Goal: Task Accomplishment & Management: Complete application form

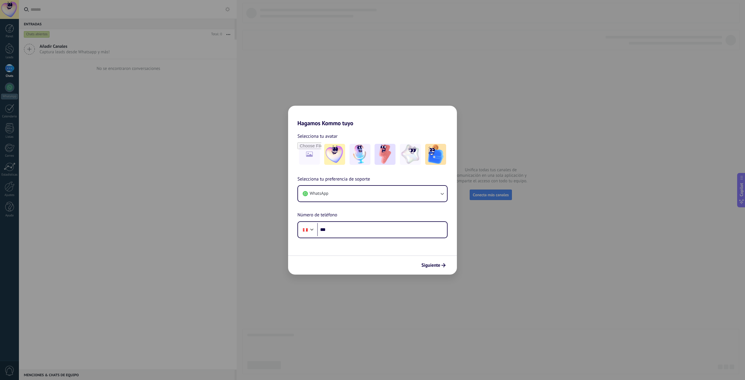
click at [531, 242] on div "Hagamos Kommo tuyo Selecciona tu avatar Selecciona tu preferencia de soporte Wh…" at bounding box center [372, 190] width 745 height 380
click at [413, 155] on img at bounding box center [410, 154] width 21 height 21
click at [426, 198] on button "WhatsApp" at bounding box center [372, 194] width 149 height 16
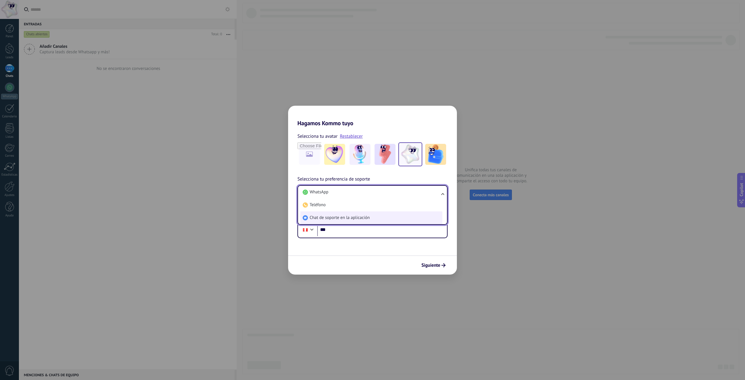
click at [344, 214] on li "Chat de soporte en la aplicación" at bounding box center [371, 217] width 142 height 13
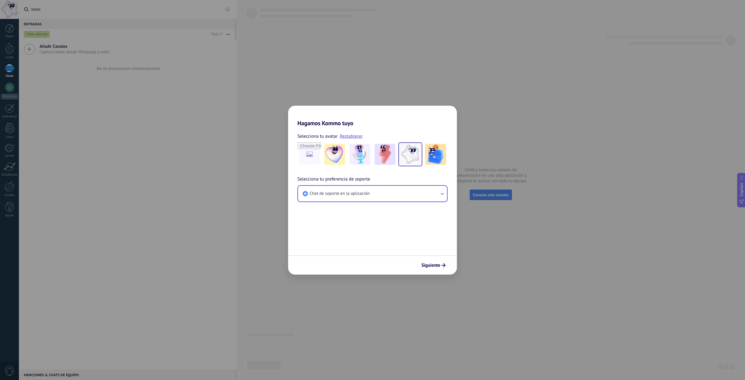
drag, startPoint x: 434, startPoint y: 265, endPoint x: 360, endPoint y: 237, distance: 78.8
click at [360, 237] on form "Selecciona tu avatar Restablecer Selecciona tu preferencia de soporte Chat de s…" at bounding box center [372, 201] width 169 height 148
click at [366, 157] on img at bounding box center [360, 154] width 21 height 21
click at [314, 153] on input "file" at bounding box center [309, 154] width 23 height 23
click at [408, 213] on form "Selecciona tu avatar Restablecer Selecciona tu preferencia de soporte Chat de s…" at bounding box center [372, 201] width 169 height 148
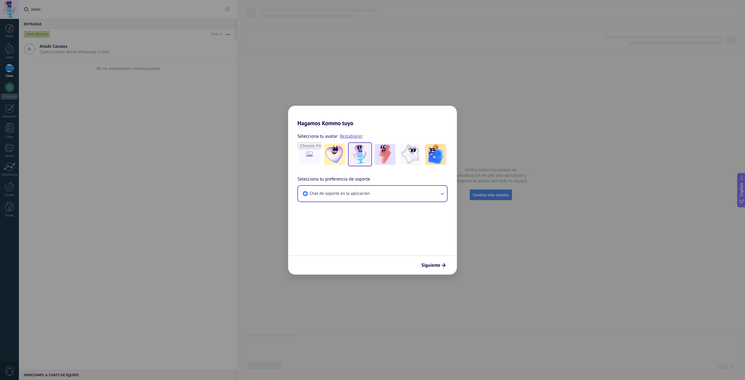
click at [359, 155] on img at bounding box center [360, 154] width 21 height 21
click at [404, 156] on img at bounding box center [410, 154] width 21 height 21
click at [371, 158] on div at bounding box center [360, 154] width 24 height 24
click at [432, 262] on button "Siguiente" at bounding box center [433, 265] width 29 height 10
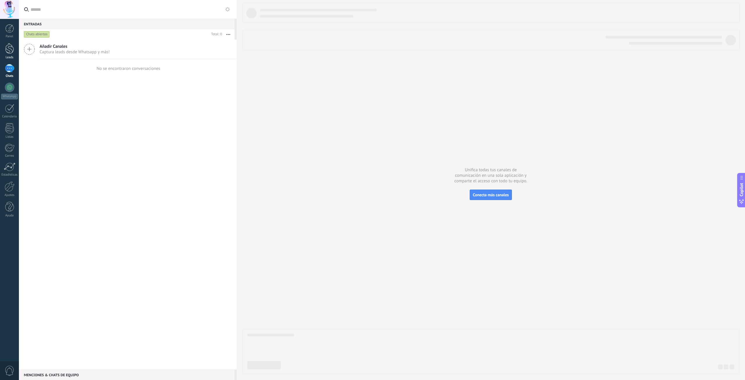
click at [9, 48] on div at bounding box center [9, 48] width 9 height 11
